Goal: Book appointment/travel/reservation

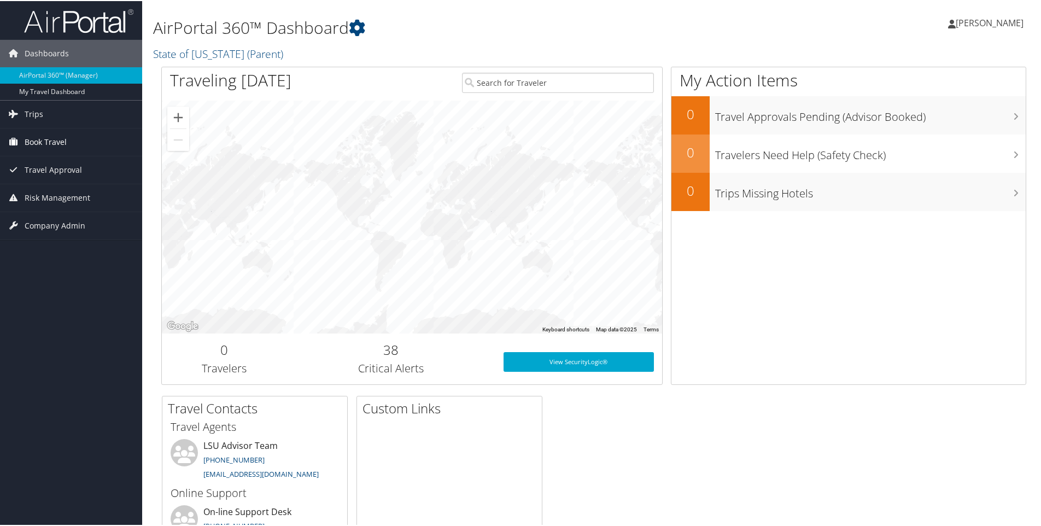
click at [33, 147] on span "Book Travel" at bounding box center [46, 140] width 42 height 27
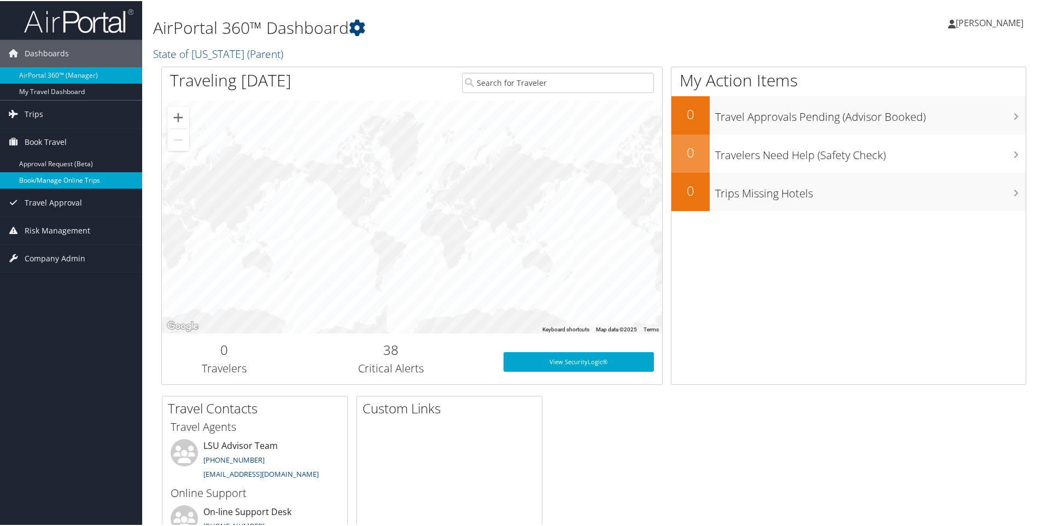
click at [51, 184] on link "Book/Manage Online Trips" at bounding box center [71, 179] width 142 height 16
